Goal: Transaction & Acquisition: Purchase product/service

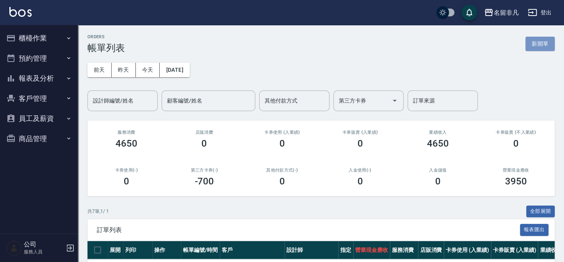
click at [547, 43] on button "新開單" at bounding box center [539, 44] width 29 height 14
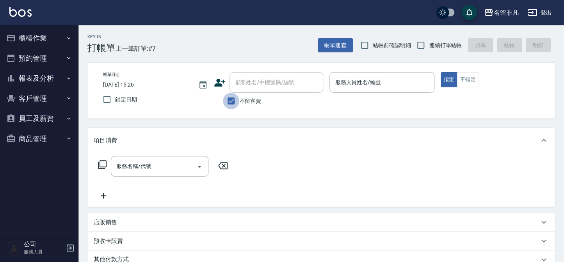
click at [229, 99] on input "不留客資" at bounding box center [231, 101] width 16 height 16
checkbox input "false"
click at [299, 83] on input "顧客姓名/手機號碼/編號" at bounding box center [270, 83] width 75 height 14
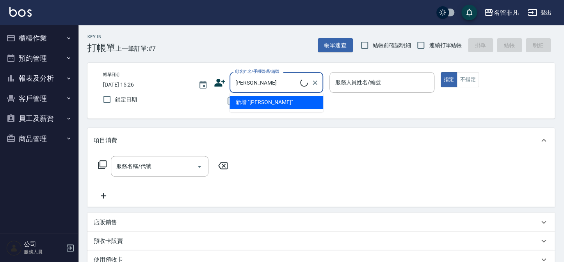
type input "[PERSON_NAME]/0988785179/000901"
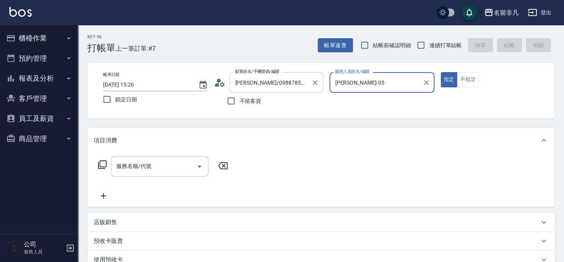
type input "[PERSON_NAME]-05"
click at [103, 163] on icon at bounding box center [102, 164] width 9 height 9
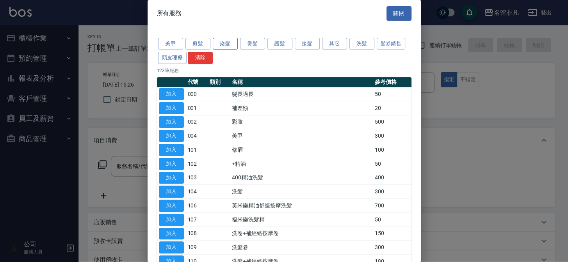
click at [226, 45] on button "染髮" at bounding box center [225, 44] width 25 height 12
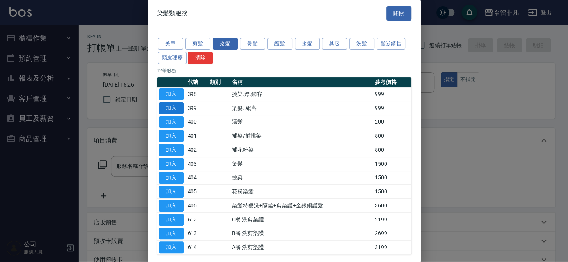
click at [173, 106] on button "加入" at bounding box center [171, 108] width 25 height 12
type input "染髮..網客(399)"
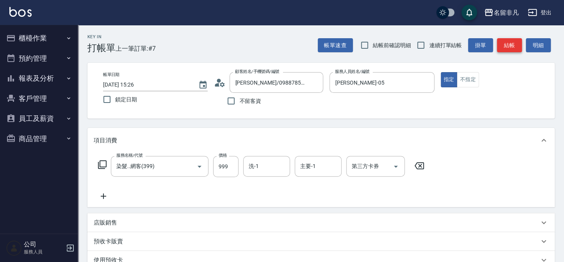
click at [509, 44] on button "結帳" at bounding box center [509, 45] width 25 height 14
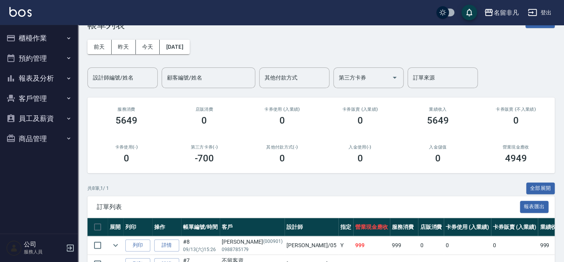
scroll to position [35, 0]
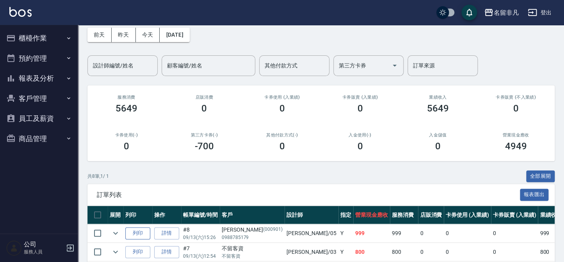
click at [136, 231] on button "列印" at bounding box center [137, 233] width 25 height 12
click at [133, 231] on button "列印" at bounding box center [137, 233] width 25 height 12
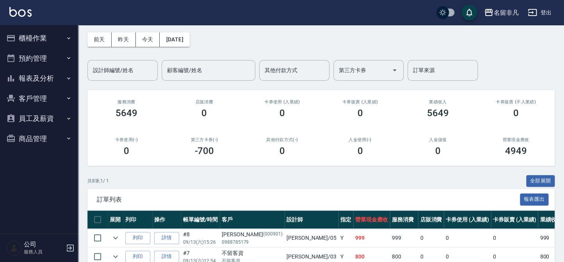
scroll to position [0, 0]
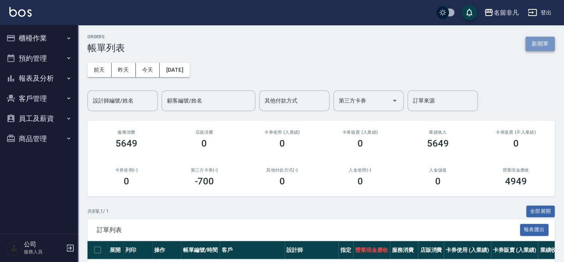
click at [537, 43] on button "新開單" at bounding box center [539, 44] width 29 height 14
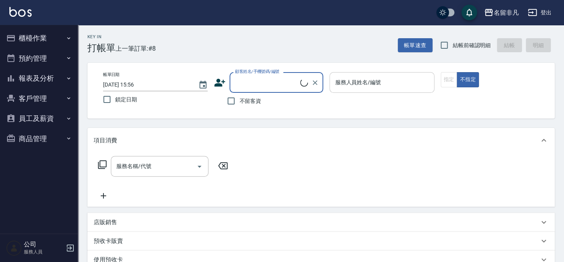
drag, startPoint x: 415, startPoint y: 83, endPoint x: 425, endPoint y: 81, distance: 10.6
click at [417, 83] on input "服務人員姓名/編號" at bounding box center [382, 83] width 98 height 14
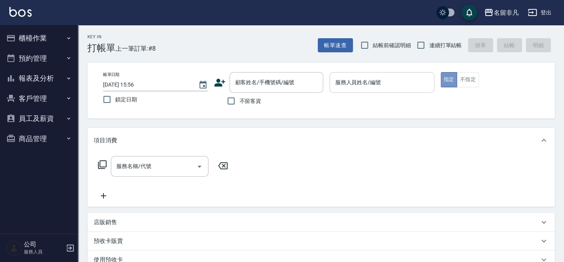
drag, startPoint x: 448, startPoint y: 76, endPoint x: 366, endPoint y: 74, distance: 81.9
click at [448, 77] on button "指定" at bounding box center [448, 79] width 17 height 15
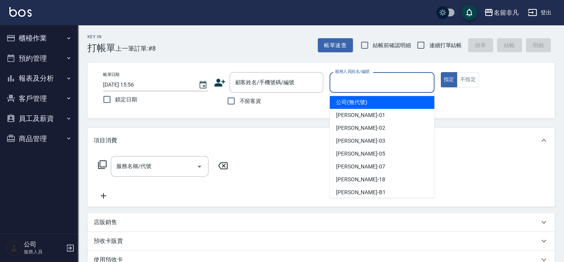
drag, startPoint x: 361, startPoint y: 82, endPoint x: 357, endPoint y: 136, distance: 53.9
click at [361, 83] on input "服務人員姓名/編號" at bounding box center [382, 83] width 98 height 14
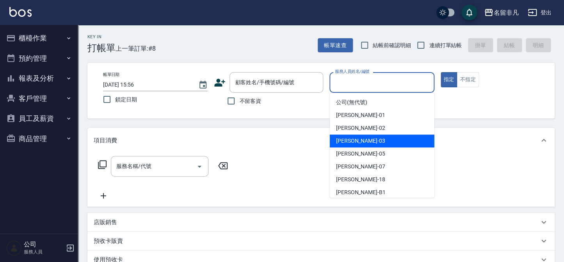
drag, startPoint x: 361, startPoint y: 141, endPoint x: 269, endPoint y: 135, distance: 92.7
click at [356, 141] on div "[PERSON_NAME] -03" at bounding box center [382, 141] width 105 height 13
type input "[PERSON_NAME]-03"
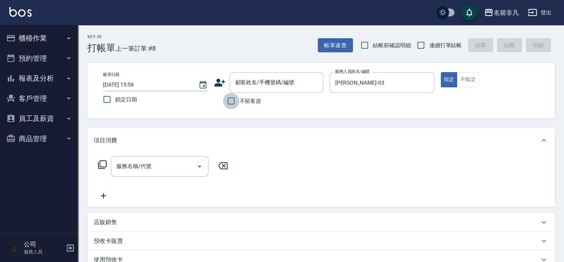
drag, startPoint x: 232, startPoint y: 101, endPoint x: 226, endPoint y: 103, distance: 6.0
click at [232, 102] on input "不留客資" at bounding box center [231, 101] width 16 height 16
checkbox input "true"
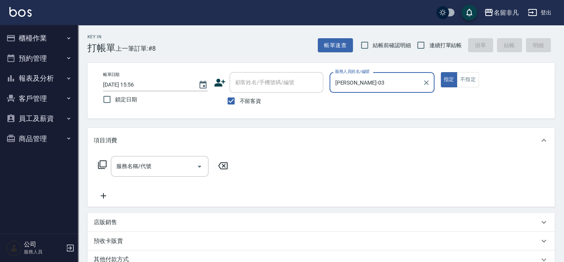
click at [102, 161] on icon at bounding box center [102, 164] width 9 height 9
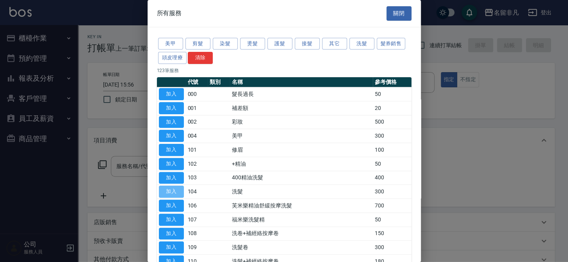
drag, startPoint x: 169, startPoint y: 188, endPoint x: 27, endPoint y: 191, distance: 141.6
click at [169, 188] on button "加入" at bounding box center [171, 192] width 25 height 12
type input "洗髮(104)"
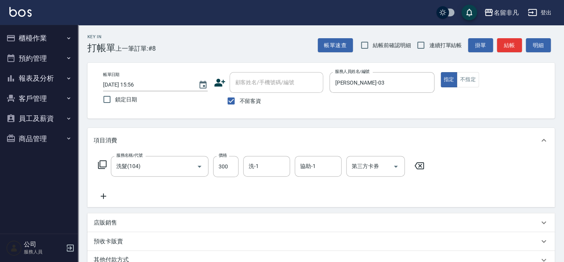
click at [101, 195] on icon at bounding box center [104, 196] width 20 height 9
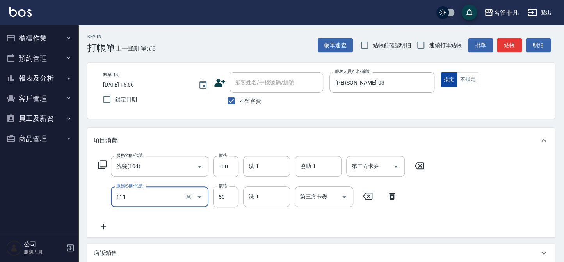
type input "上捲(111)"
click at [446, 82] on button "指定" at bounding box center [448, 79] width 17 height 15
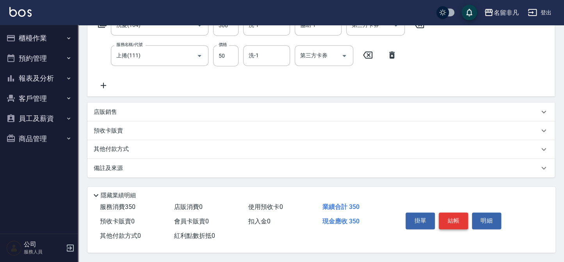
scroll to position [143, 0]
click at [453, 215] on button "結帳" at bounding box center [452, 221] width 29 height 16
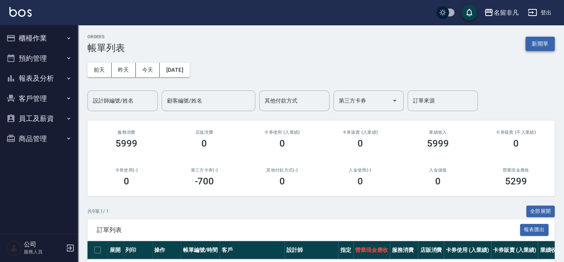
click at [529, 50] on button "新開單" at bounding box center [539, 44] width 29 height 14
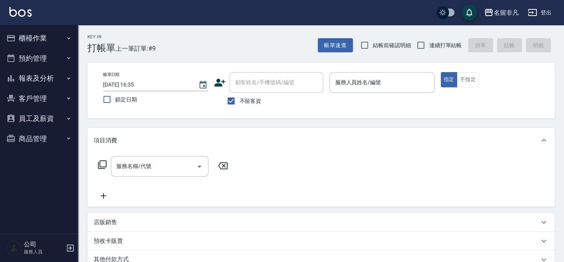
click at [249, 101] on span "不留客資" at bounding box center [250, 101] width 22 height 8
click at [239, 101] on input "不留客資" at bounding box center [231, 101] width 16 height 16
checkbox input "false"
click at [284, 79] on div "顧客姓名/手機號碼/編號 顧客姓名/手機號碼/編號" at bounding box center [276, 82] width 94 height 21
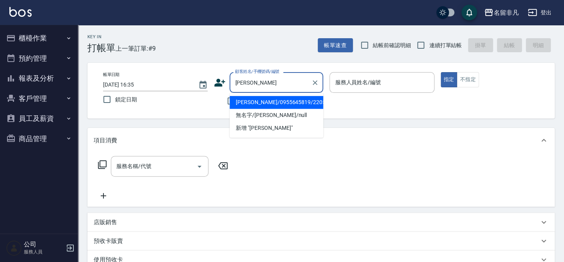
click at [275, 100] on li "[PERSON_NAME]/0955645819/220519" at bounding box center [276, 102] width 94 height 13
type input "[PERSON_NAME]/0955645819/220519"
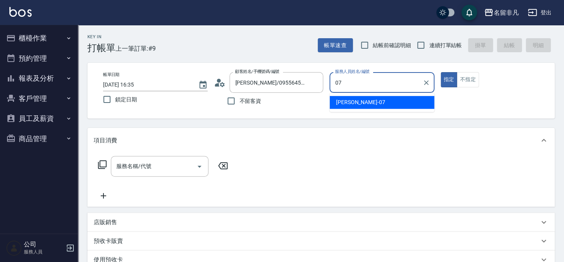
type input "[PERSON_NAME]-07"
type button "true"
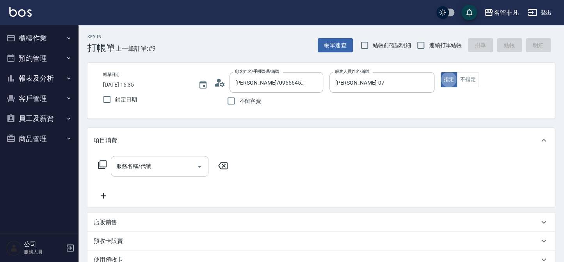
click at [173, 168] on input "服務名稱/代號" at bounding box center [153, 167] width 79 height 14
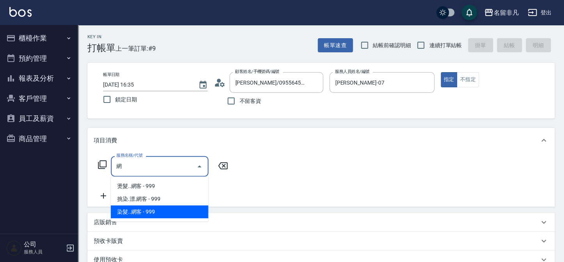
click at [129, 208] on span "染髮..網客 - 999" at bounding box center [160, 212] width 98 height 13
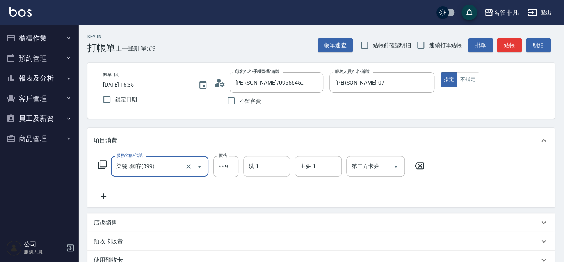
type input "染髮..網客(399)"
click at [256, 167] on div "洗-1 洗-1" at bounding box center [266, 166] width 47 height 21
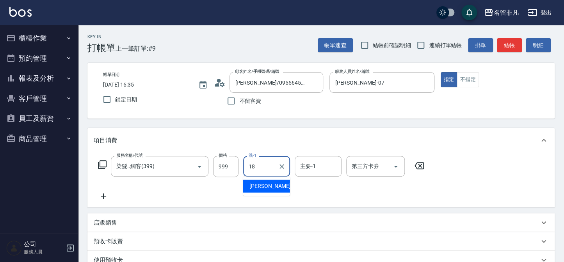
type input "[PERSON_NAME]-18"
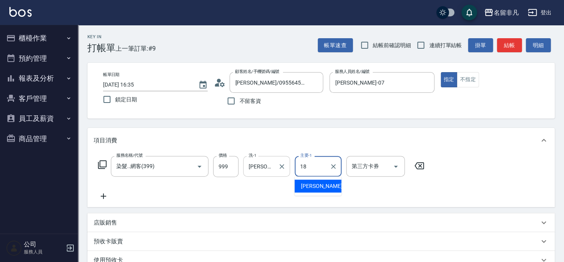
type input "[PERSON_NAME]-18"
click at [97, 222] on p "店販銷售" at bounding box center [105, 223] width 23 height 8
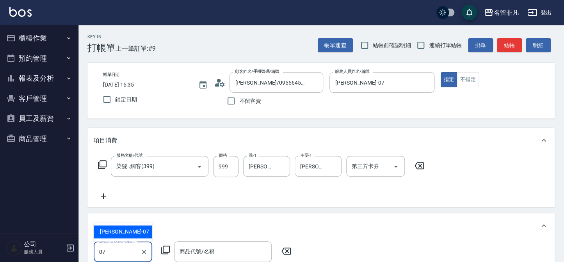
type input "[PERSON_NAME]-07"
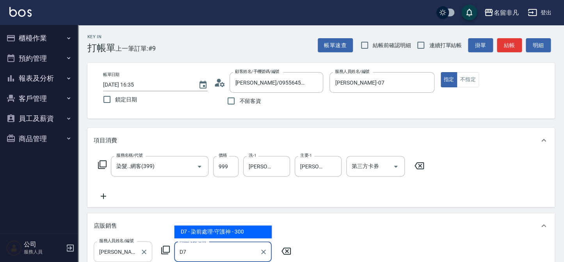
type input "染前處理-守護神"
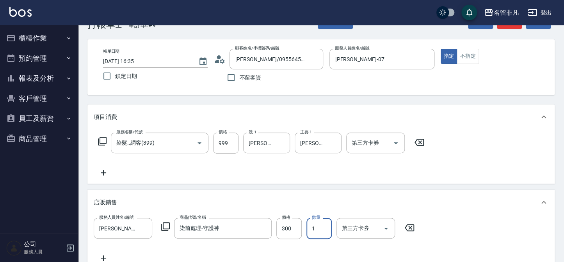
scroll to position [35, 0]
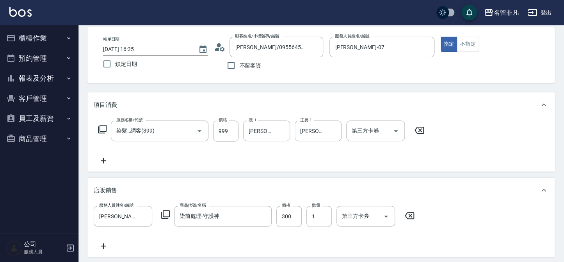
click at [101, 167] on div "服務名稱/代號 染髮..網客(399) 服務名稱/代號 價格 999 價格 洗-1 [PERSON_NAME]-18 洗-1 主要-1 [PERSON_NAM…" at bounding box center [320, 144] width 467 height 54
click at [103, 164] on icon at bounding box center [104, 160] width 20 height 9
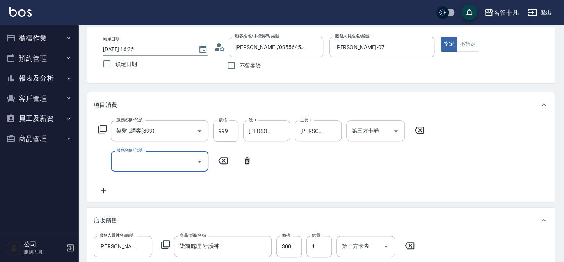
type input "ㄙ"
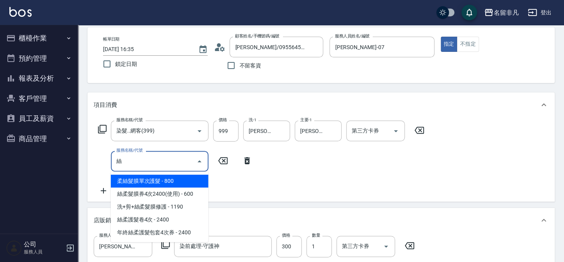
drag, startPoint x: 136, startPoint y: 180, endPoint x: 348, endPoint y: 205, distance: 213.3
click at [137, 179] on span "柔絲髮膜單次護髮 - 800" at bounding box center [160, 181] width 98 height 13
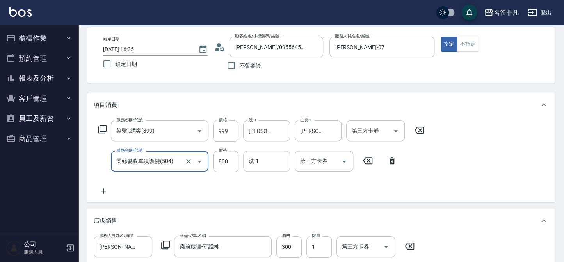
click at [261, 152] on div "洗-1" at bounding box center [266, 161] width 47 height 21
type input "柔絲髮膜單次護髮(504)"
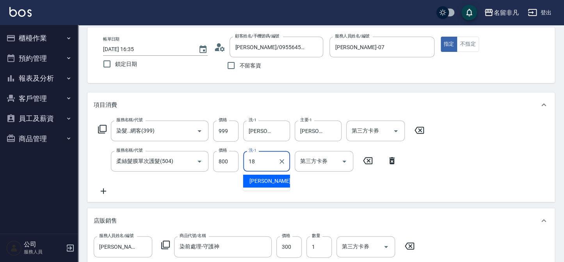
type input "[PERSON_NAME]-18"
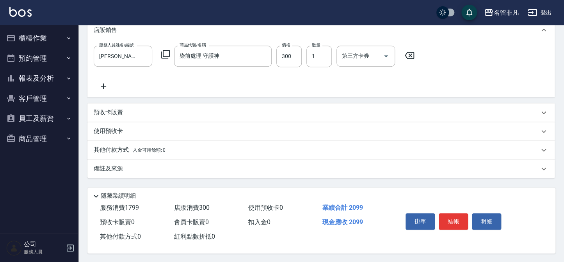
scroll to position [229, 0]
click at [90, 141] on div "其他付款方式 入金可用餘額: 0" at bounding box center [320, 149] width 467 height 19
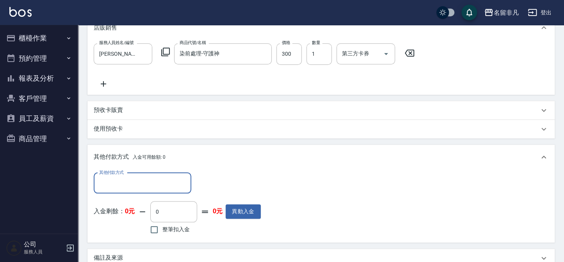
scroll to position [0, 0]
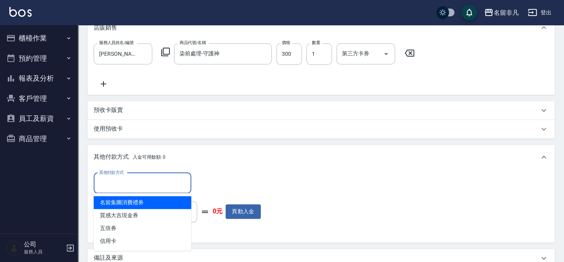
click at [116, 185] on input "其他付款方式" at bounding box center [142, 183] width 91 height 14
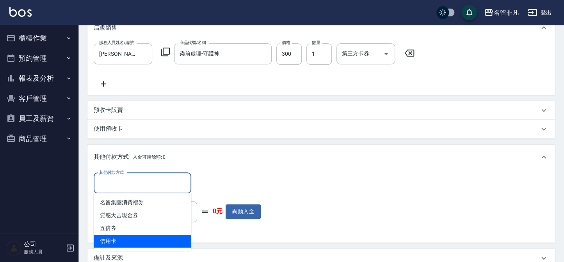
click at [121, 240] on span "信用卡" at bounding box center [143, 241] width 98 height 13
type input "信用卡"
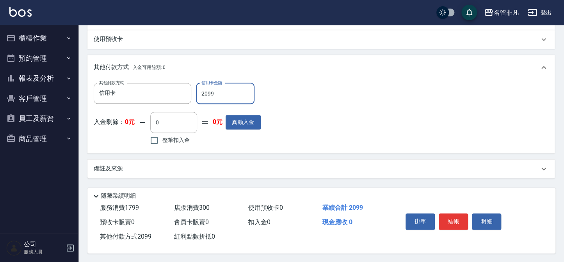
scroll to position [321, 0]
type input "2099"
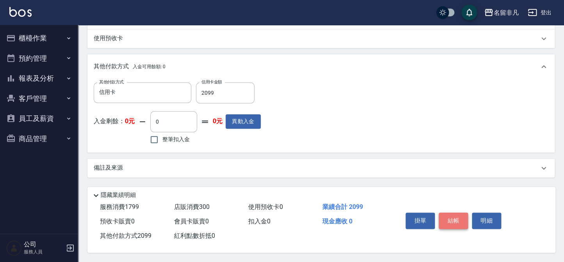
click at [458, 218] on button "結帳" at bounding box center [452, 221] width 29 height 16
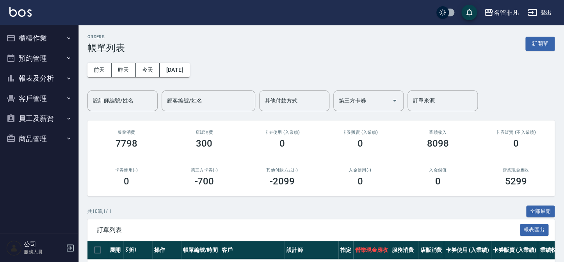
scroll to position [71, 0]
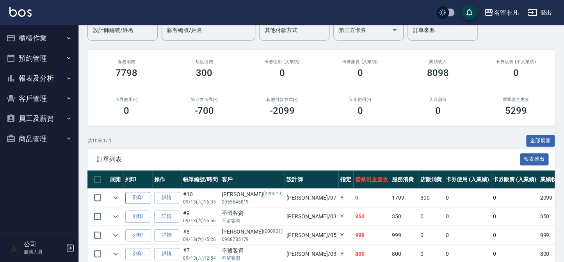
click at [134, 199] on button "列印" at bounding box center [137, 198] width 25 height 12
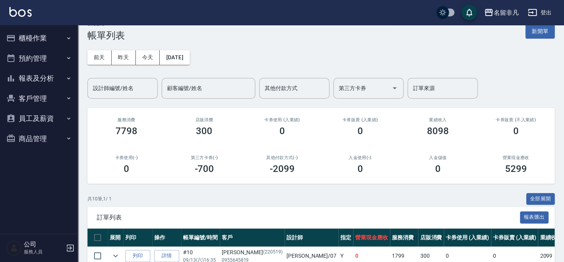
scroll to position [0, 0]
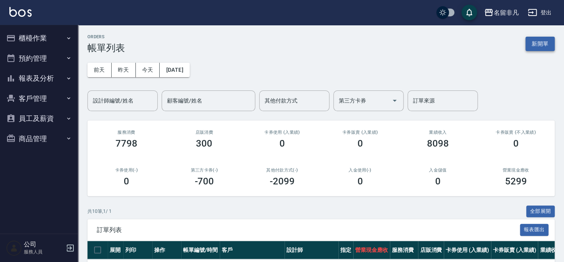
click at [531, 50] on button "新開單" at bounding box center [539, 44] width 29 height 14
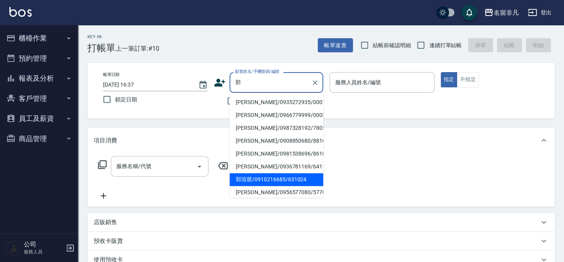
click at [280, 179] on li "郭瑄罄/0910216685/631024" at bounding box center [276, 179] width 94 height 13
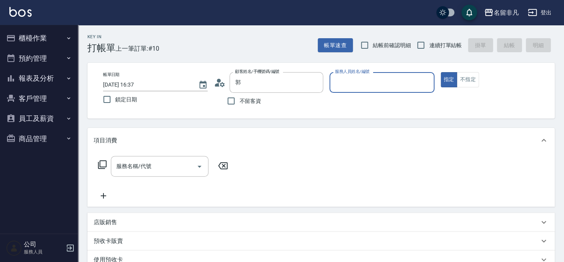
type input "郭瑄罄/0910216685/631024"
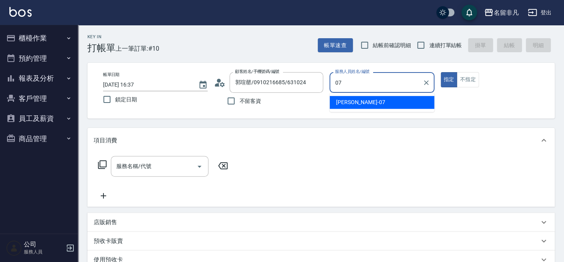
type input "[PERSON_NAME]-07"
type button "true"
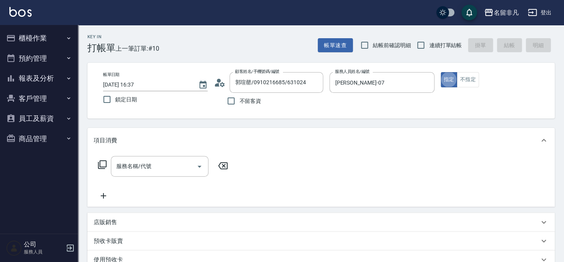
drag, startPoint x: 140, startPoint y: 149, endPoint x: 140, endPoint y: 155, distance: 6.6
click at [140, 149] on div "項目消費" at bounding box center [320, 140] width 467 height 25
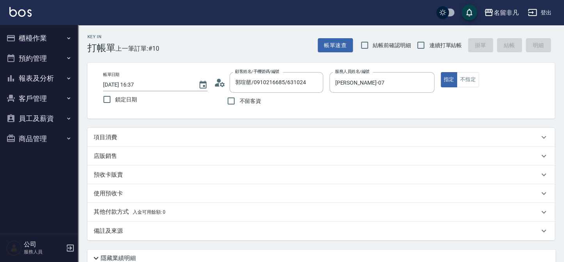
click at [140, 163] on div "店販銷售" at bounding box center [320, 156] width 467 height 19
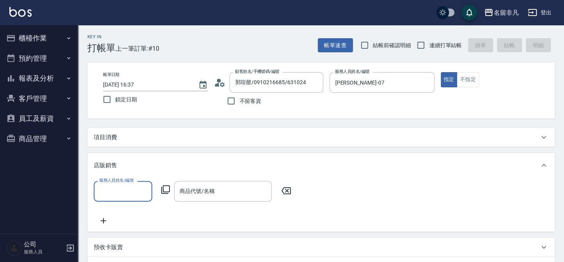
click at [132, 170] on div "店販銷售" at bounding box center [320, 165] width 467 height 25
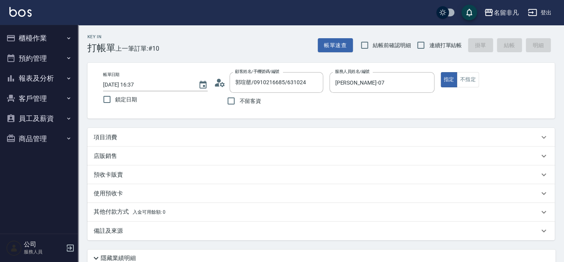
click at [140, 138] on div "項目消費" at bounding box center [316, 137] width 445 height 8
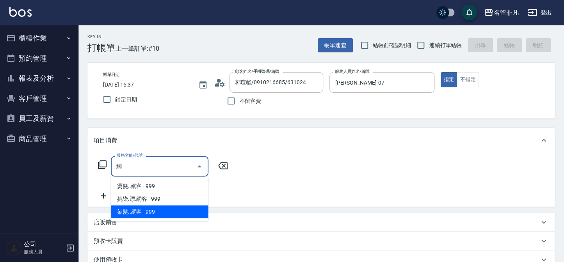
click at [156, 216] on span "染髮..網客 - 999" at bounding box center [160, 212] width 98 height 13
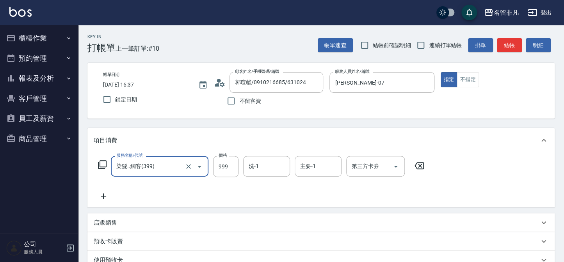
type input "染髮..網客(399)"
click at [109, 199] on icon at bounding box center [104, 196] width 20 height 9
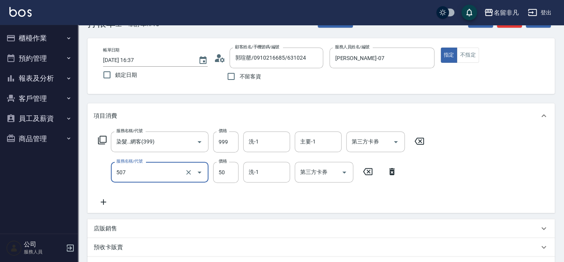
scroll to position [35, 0]
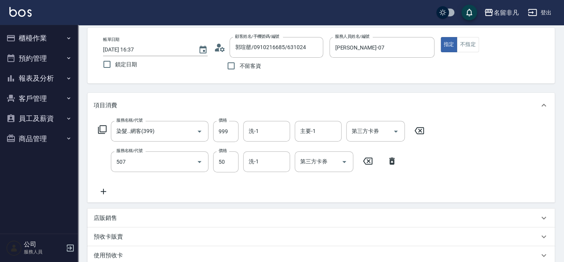
type input "瞬間護髮(507)"
click at [121, 222] on div "店販銷售" at bounding box center [320, 218] width 467 height 19
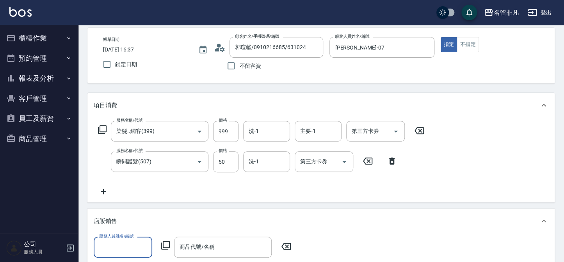
scroll to position [0, 0]
type input "D7"
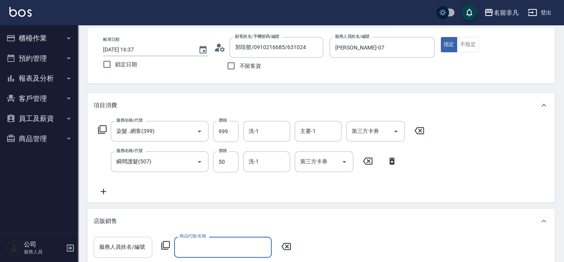
click at [119, 241] on div "服務人員姓名/編號 服務人員姓名/編號" at bounding box center [123, 247] width 59 height 21
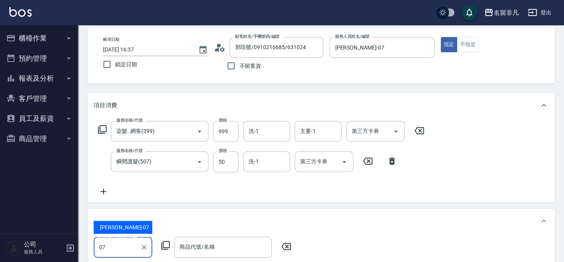
type input "[PERSON_NAME]-07"
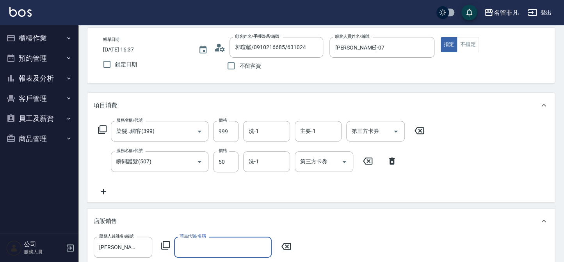
type input "ㄎ"
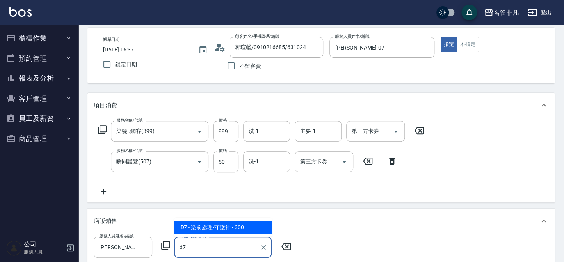
click at [243, 231] on span "D7 - 染前處理-守護神 - 300" at bounding box center [223, 227] width 98 height 13
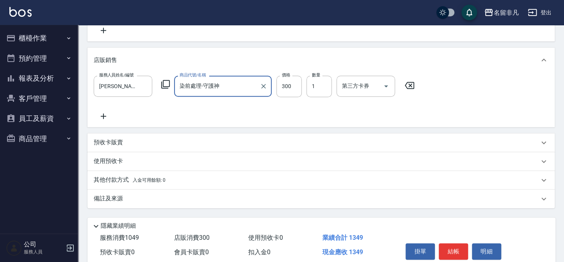
scroll to position [229, 0]
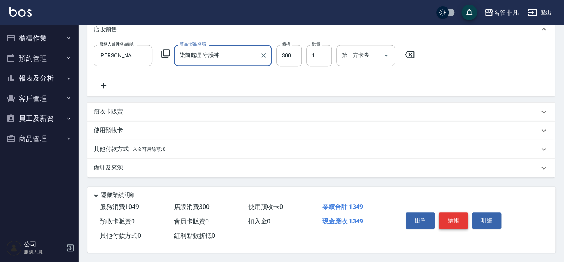
type input "染前處理-守護神"
click at [453, 222] on button "結帳" at bounding box center [452, 221] width 29 height 16
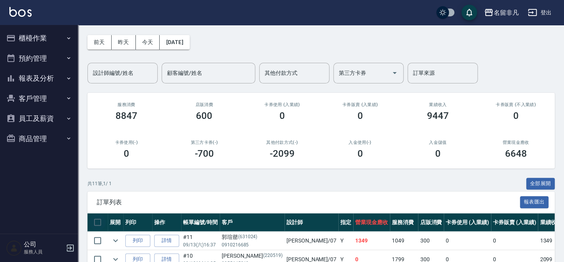
scroll to position [179, 0]
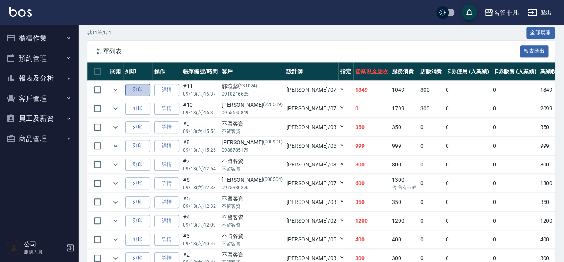
click at [142, 91] on button "列印" at bounding box center [137, 90] width 25 height 12
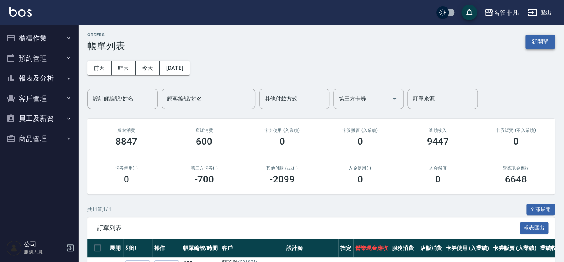
scroll to position [0, 0]
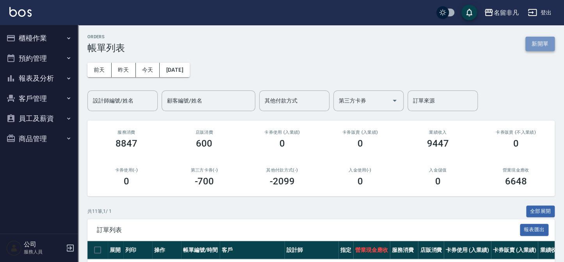
click at [538, 43] on button "新開單" at bounding box center [539, 44] width 29 height 14
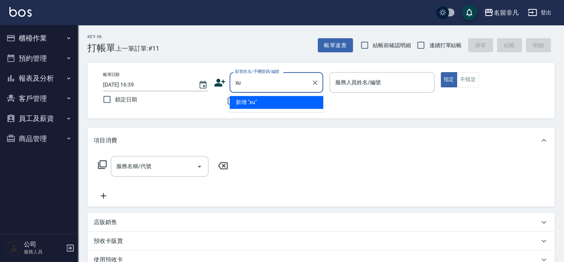
type input "x"
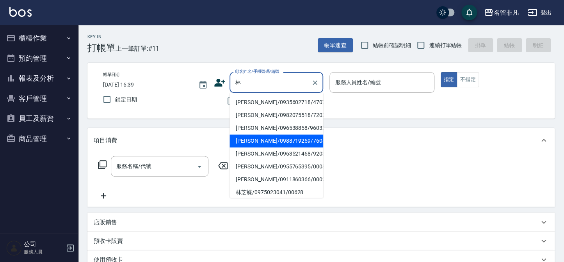
click at [267, 137] on li "[PERSON_NAME]/0988719259/760818" at bounding box center [276, 141] width 94 height 13
type input "[PERSON_NAME]/0988719259/760818"
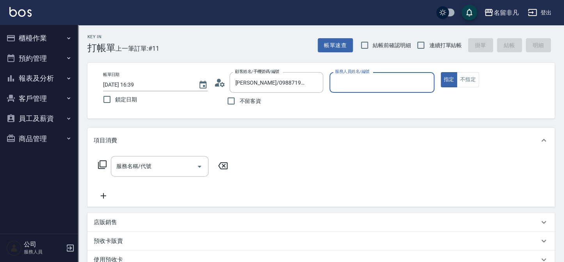
type input "[PERSON_NAME]-07"
click at [149, 169] on div "服務名稱/代號 服務名稱/代號" at bounding box center [160, 166] width 98 height 21
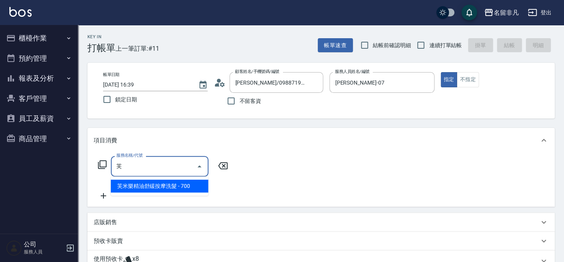
click at [169, 180] on span "芙米樂精油舒緩按摩洗髮 - 700" at bounding box center [160, 186] width 98 height 13
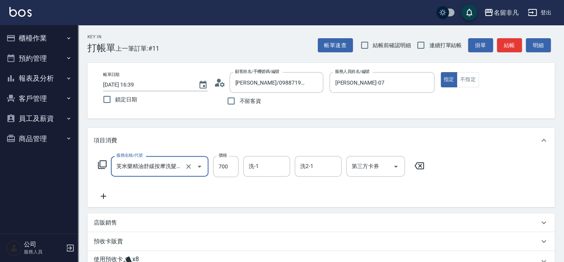
type input "芙米樂精油舒緩按摩洗髮(106)"
click at [255, 167] on div "洗-1 洗-1" at bounding box center [266, 166] width 47 height 21
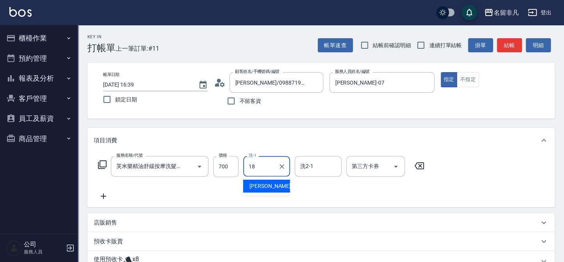
type input "[PERSON_NAME]-18"
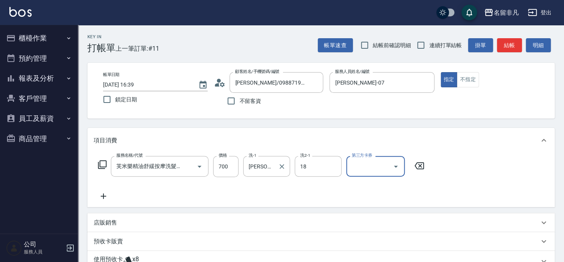
type input "[PERSON_NAME]-18"
click at [102, 188] on div "服務名稱/代號 芙米樂精油舒緩按摩洗髮(106) 服務名稱/代號 價格 700 價格 洗-1 [PERSON_NAME]-18 洗-1 洗2-1 [PERSO…" at bounding box center [261, 178] width 335 height 45
click at [106, 194] on icon at bounding box center [104, 196] width 20 height 9
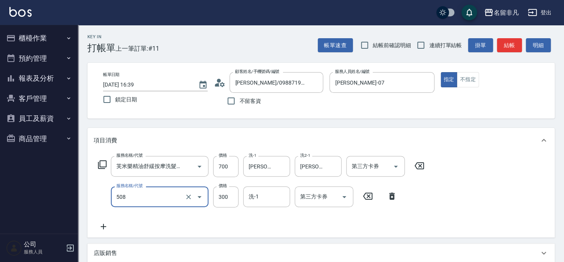
type input "自備護髮(508)"
click at [275, 184] on div "服務名稱/代號 芙米樂精油舒緩按摩洗髮(106) 服務名稱/代號 價格 700 價格 洗-1 [PERSON_NAME]-18 洗-1 洗2-1 [PERSO…" at bounding box center [261, 193] width 335 height 75
click at [273, 190] on input "洗-1" at bounding box center [267, 197] width 40 height 14
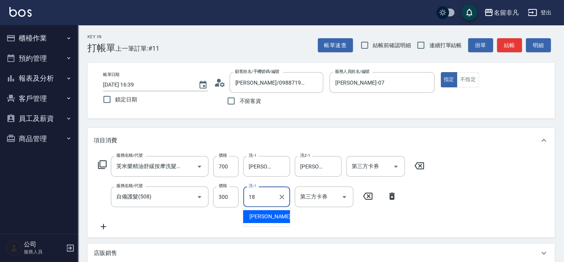
type input "[PERSON_NAME]-18"
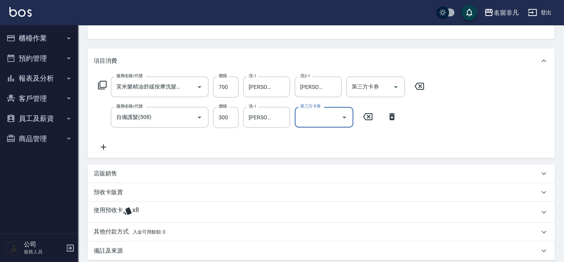
scroll to position [164, 0]
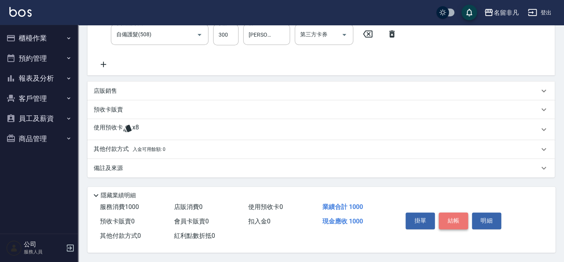
click at [460, 227] on button "結帳" at bounding box center [452, 221] width 29 height 16
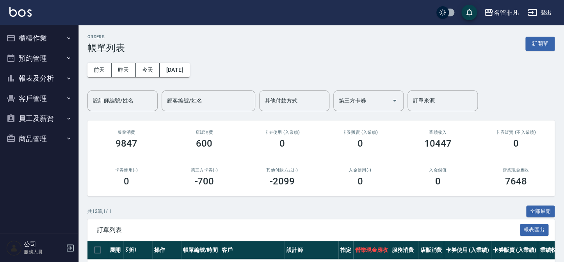
scroll to position [142, 0]
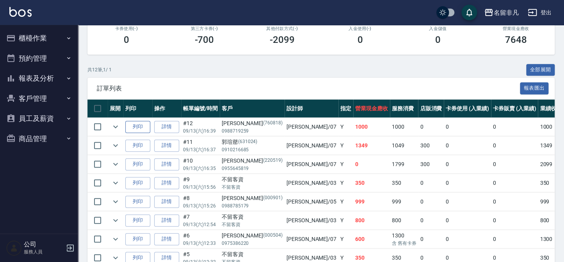
click at [139, 124] on button "列印" at bounding box center [137, 127] width 25 height 12
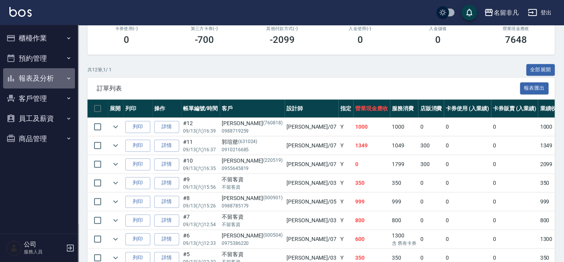
click at [53, 81] on button "報表及分析" at bounding box center [39, 78] width 72 height 20
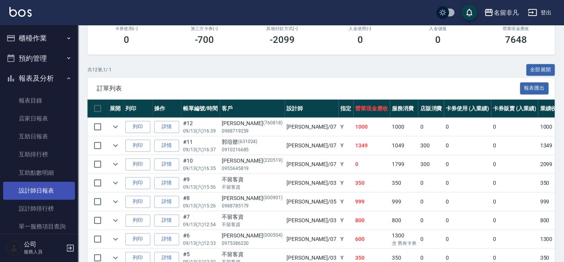
click at [52, 192] on link "設計師日報表" at bounding box center [39, 191] width 72 height 18
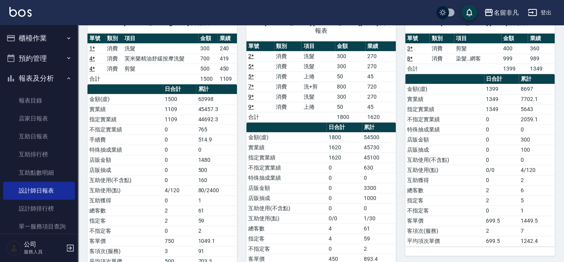
scroll to position [71, 0]
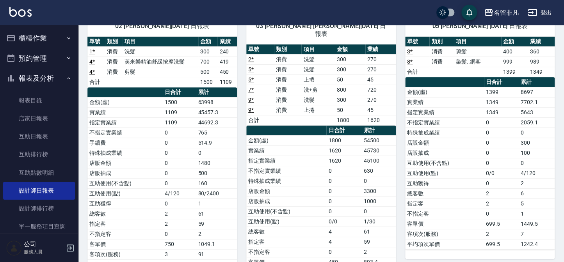
click at [24, 77] on button "報表及分析" at bounding box center [39, 78] width 72 height 20
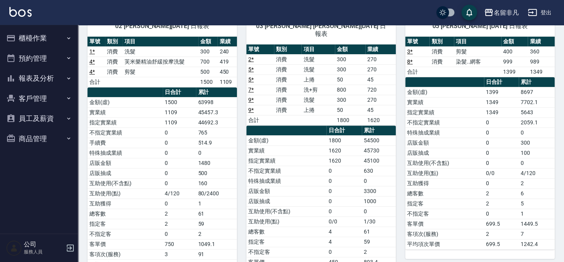
drag, startPoint x: 20, startPoint y: 32, endPoint x: 26, endPoint y: 37, distance: 8.6
click at [20, 32] on button "櫃檯作業" at bounding box center [39, 38] width 72 height 20
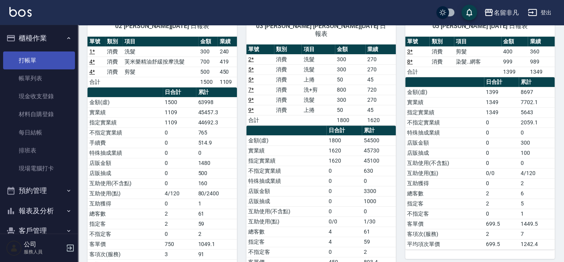
click at [41, 60] on link "打帳單" at bounding box center [39, 60] width 72 height 18
